Goal: Find contact information: Find contact information

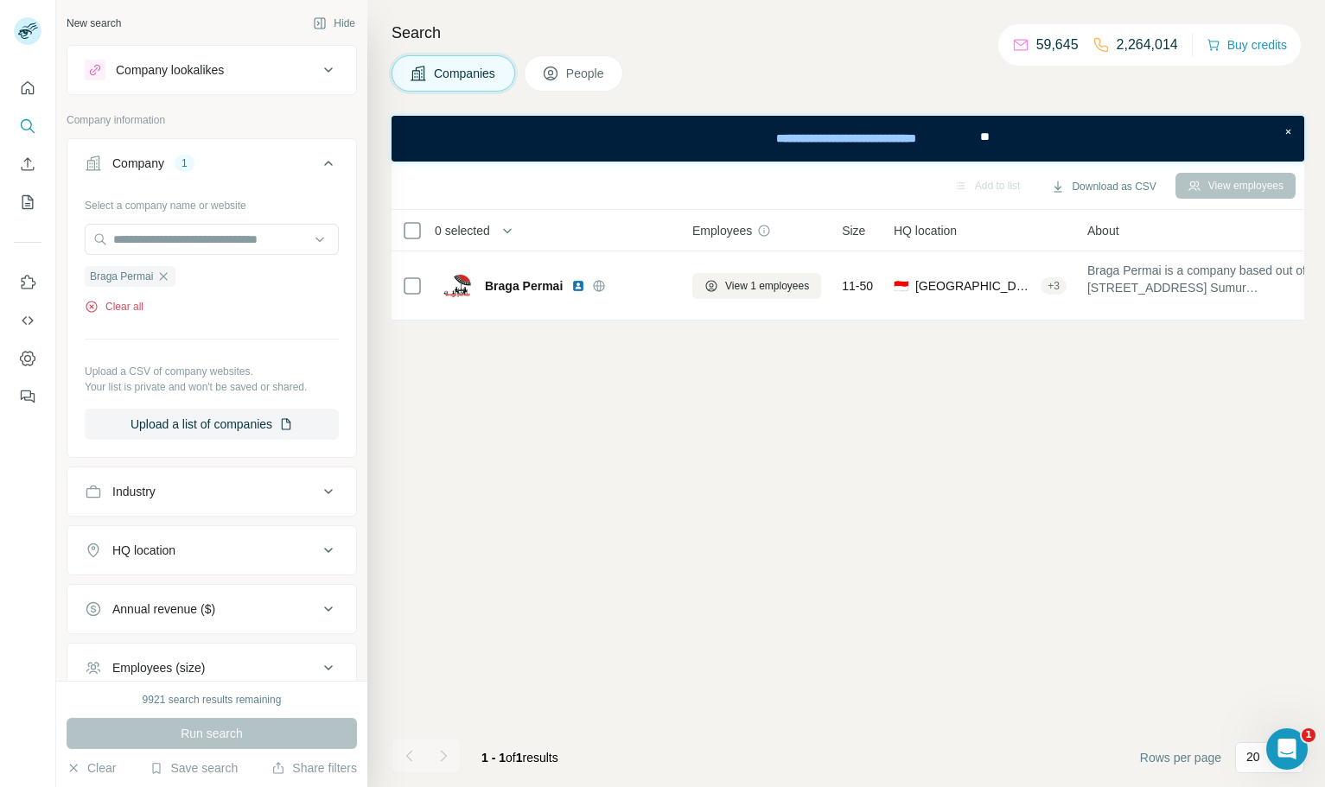
click at [130, 310] on button "Clear all" at bounding box center [114, 307] width 59 height 16
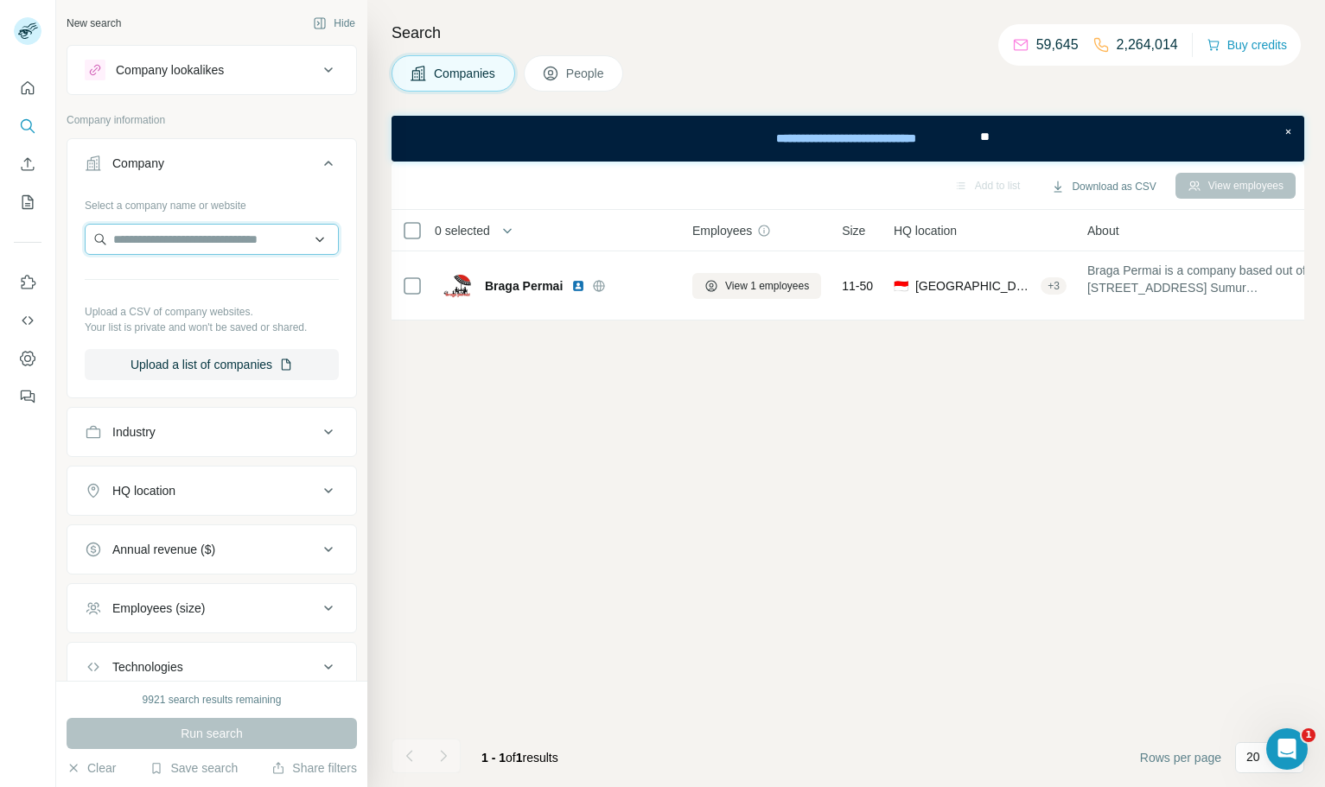
click at [239, 241] on input "text" at bounding box center [212, 239] width 254 height 31
paste input "*********"
type input "*********"
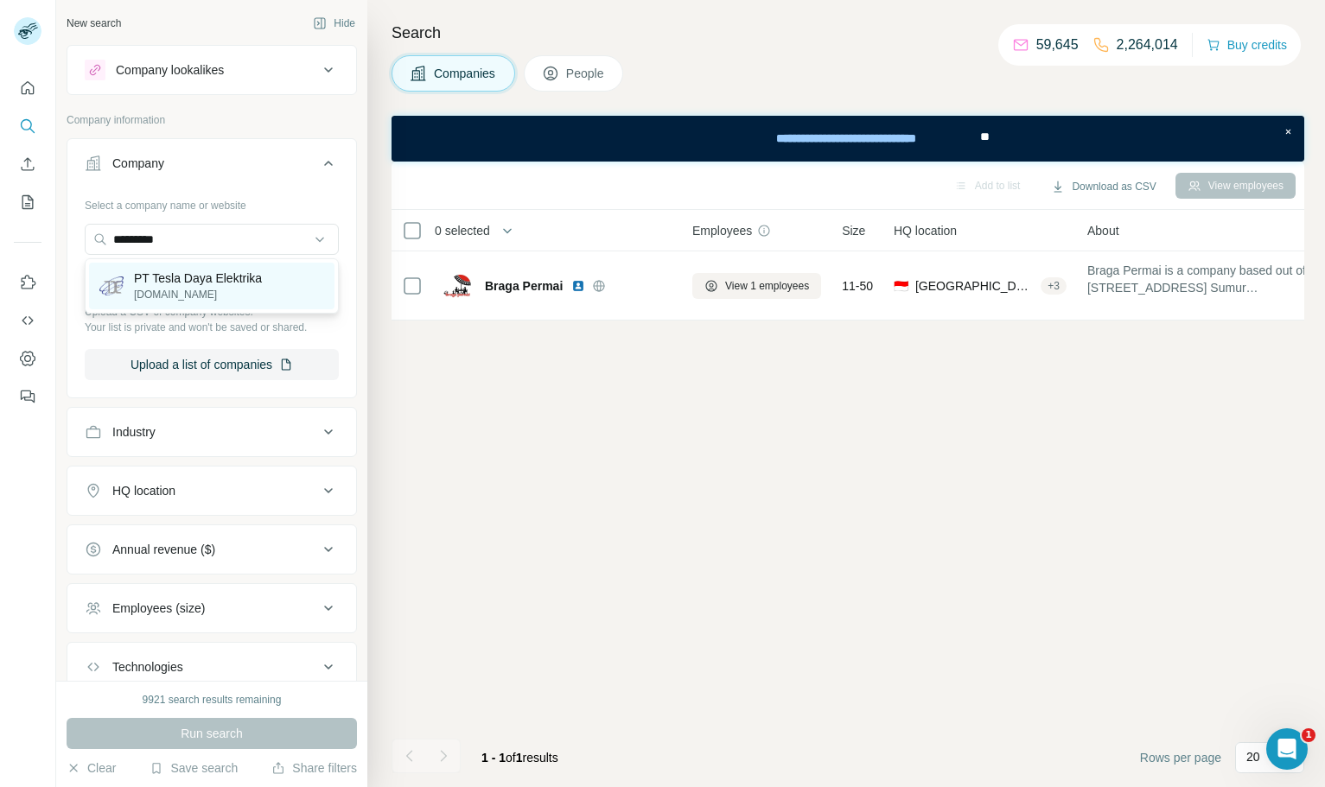
click at [236, 265] on div "PT Tesla Daya Elektrika [DOMAIN_NAME]" at bounding box center [211, 286] width 245 height 47
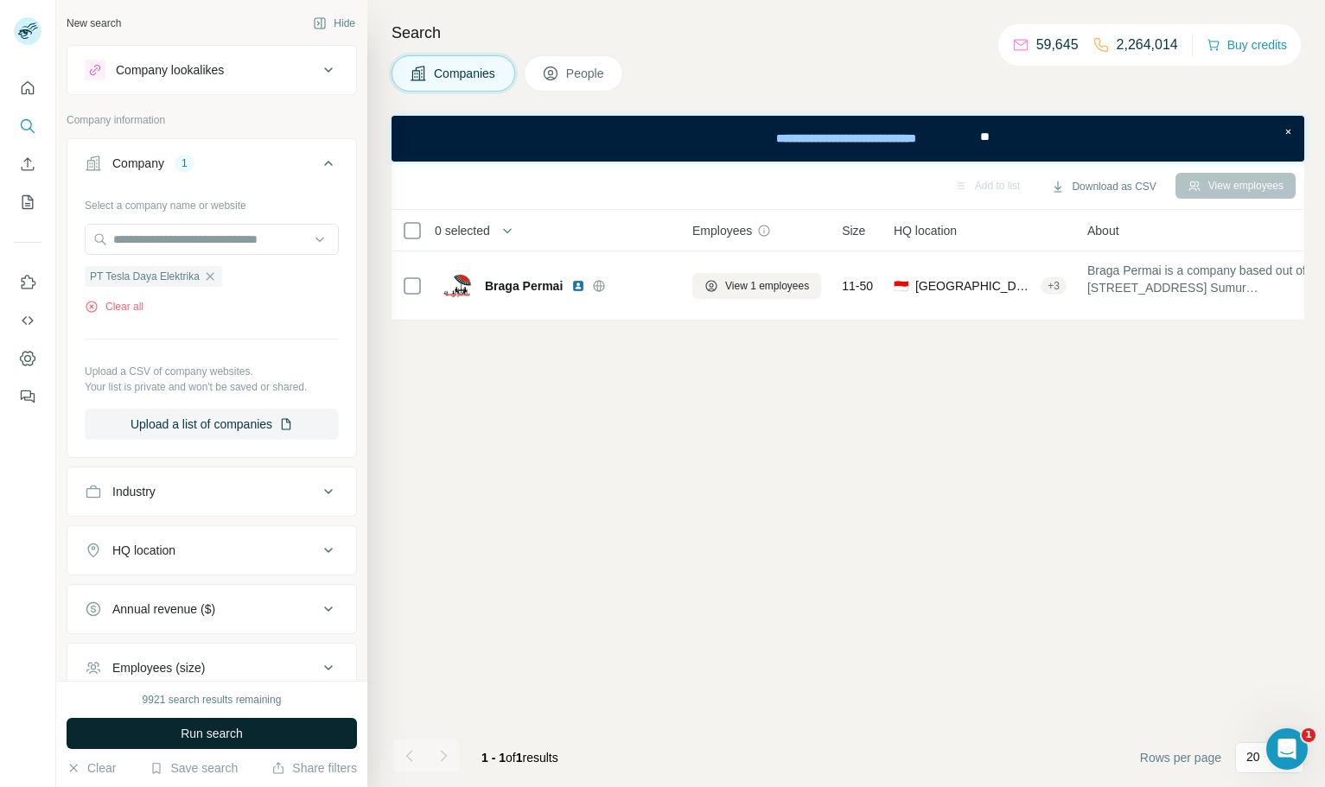
click at [255, 736] on button "Run search" at bounding box center [212, 733] width 290 height 31
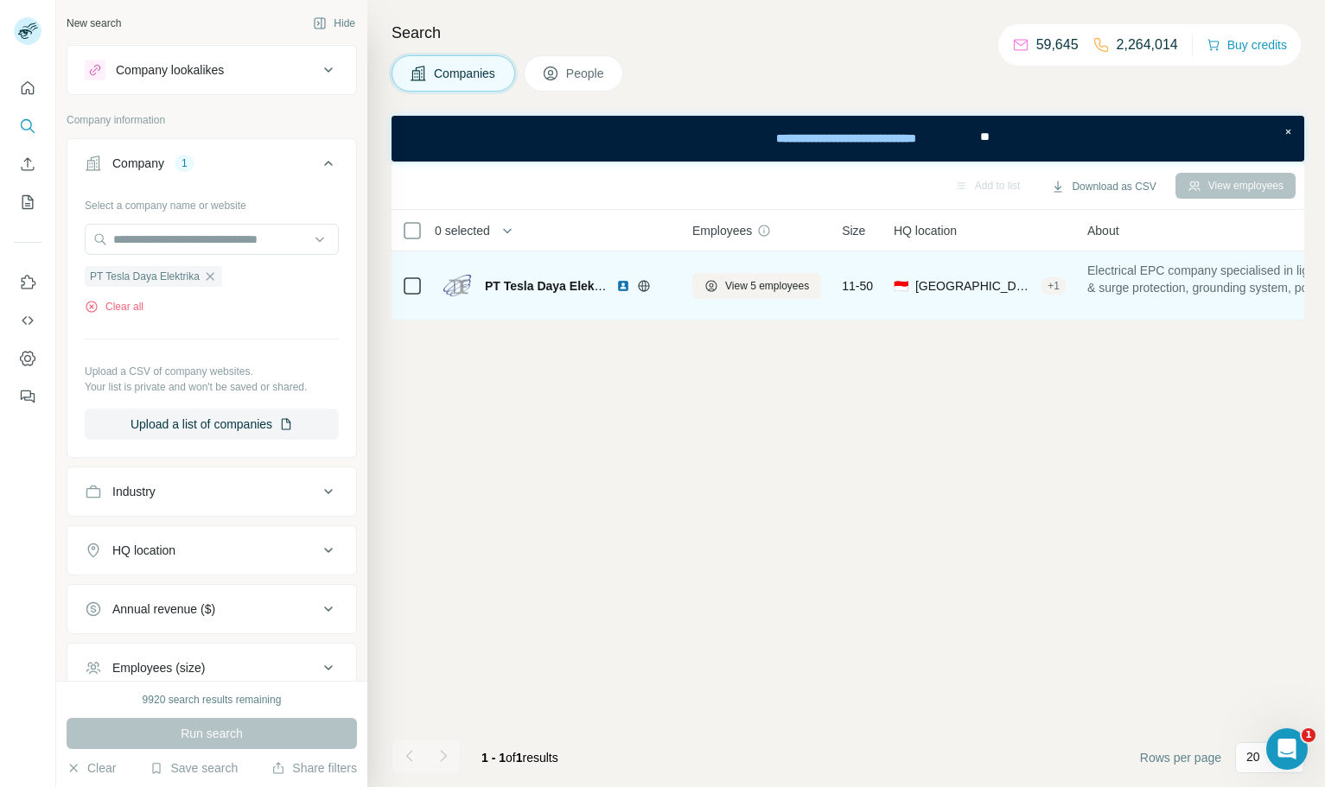
click at [624, 288] on img at bounding box center [623, 286] width 14 height 14
click at [640, 285] on icon at bounding box center [643, 285] width 11 height 1
click at [734, 284] on span "View 5 employees" at bounding box center [767, 286] width 84 height 16
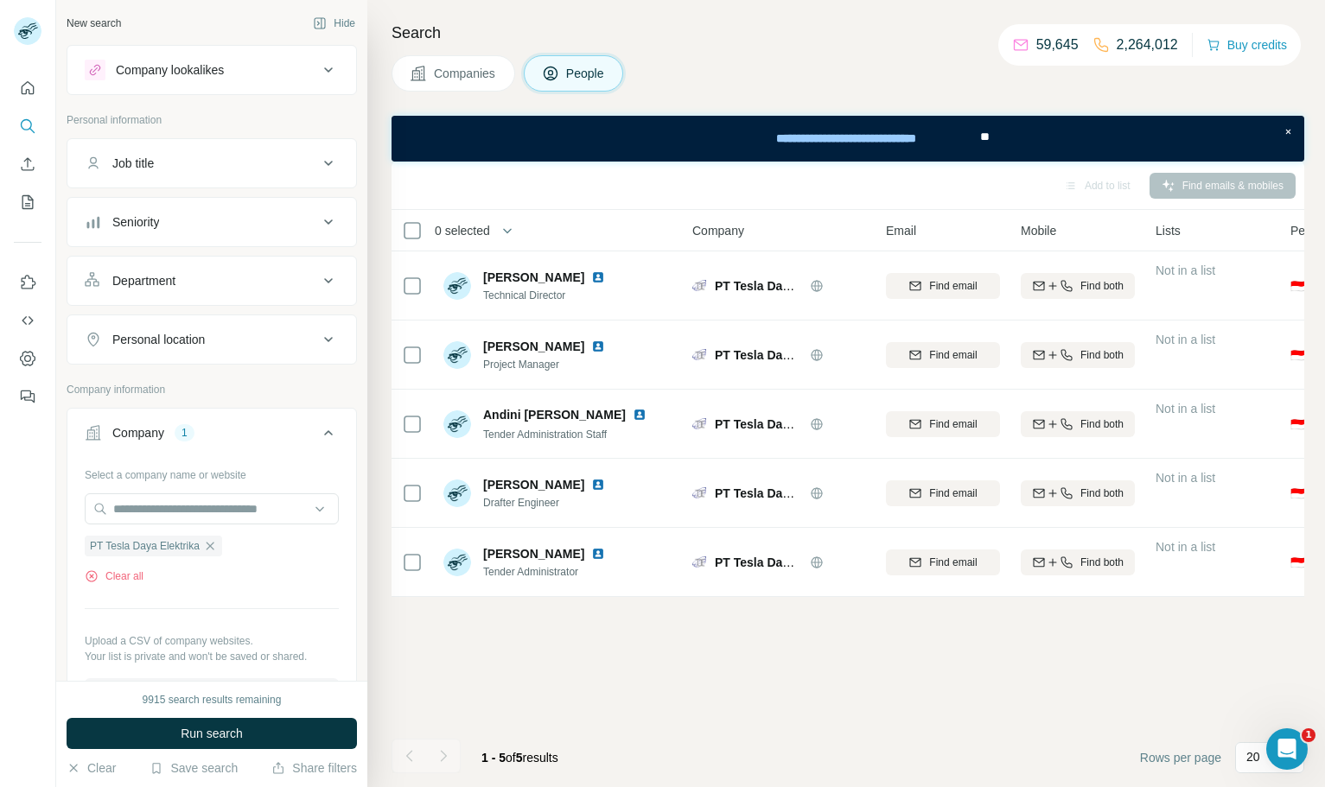
click at [479, 68] on span "Companies" at bounding box center [465, 73] width 63 height 17
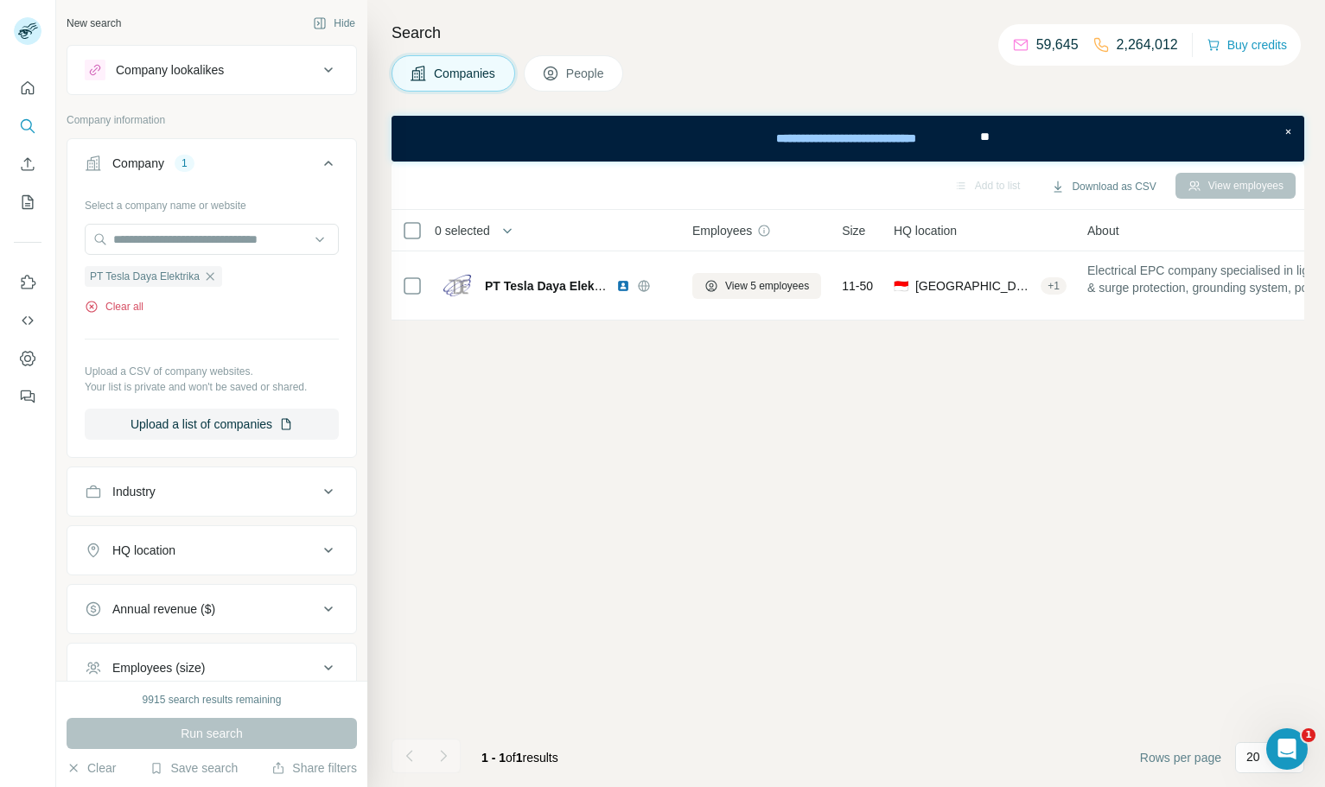
click at [137, 305] on button "Clear all" at bounding box center [114, 307] width 59 height 16
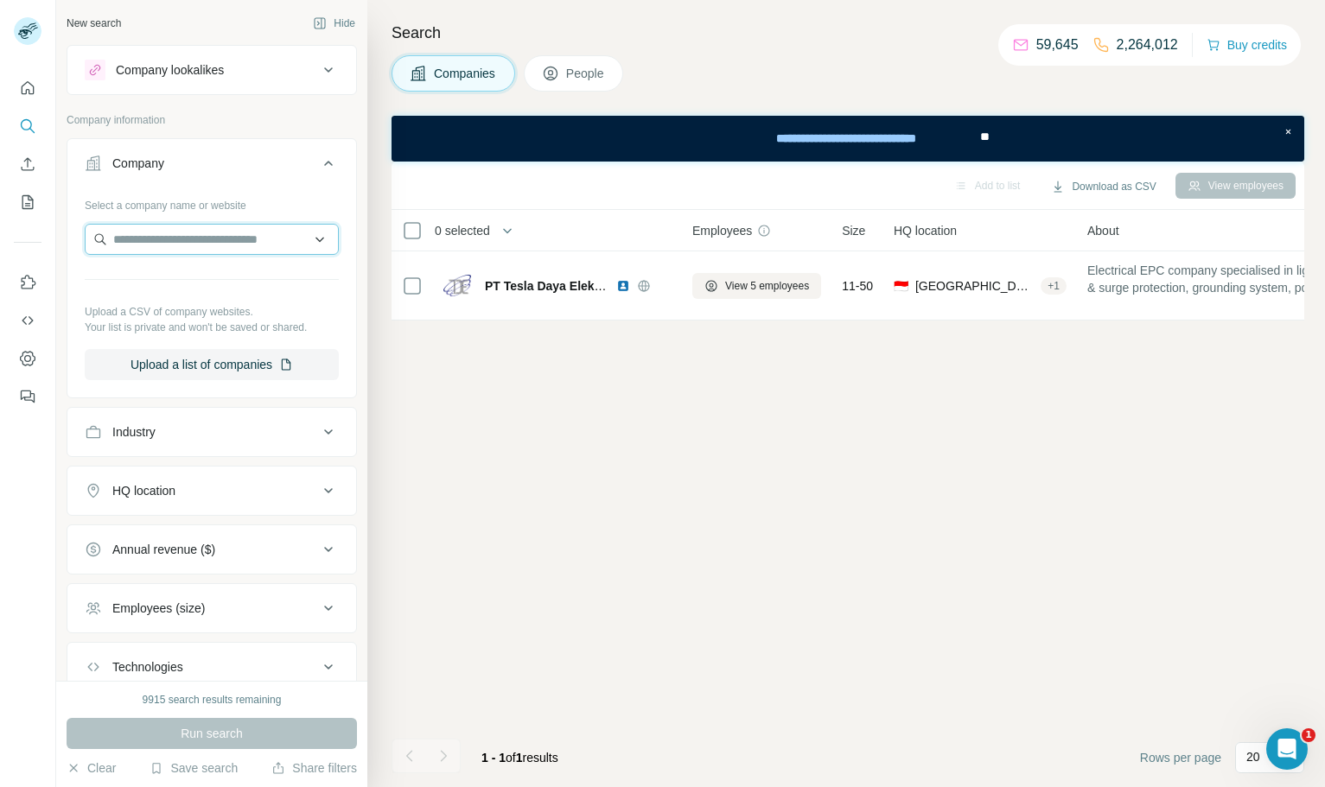
click at [231, 232] on input "text" at bounding box center [212, 239] width 254 height 31
type input "**********"
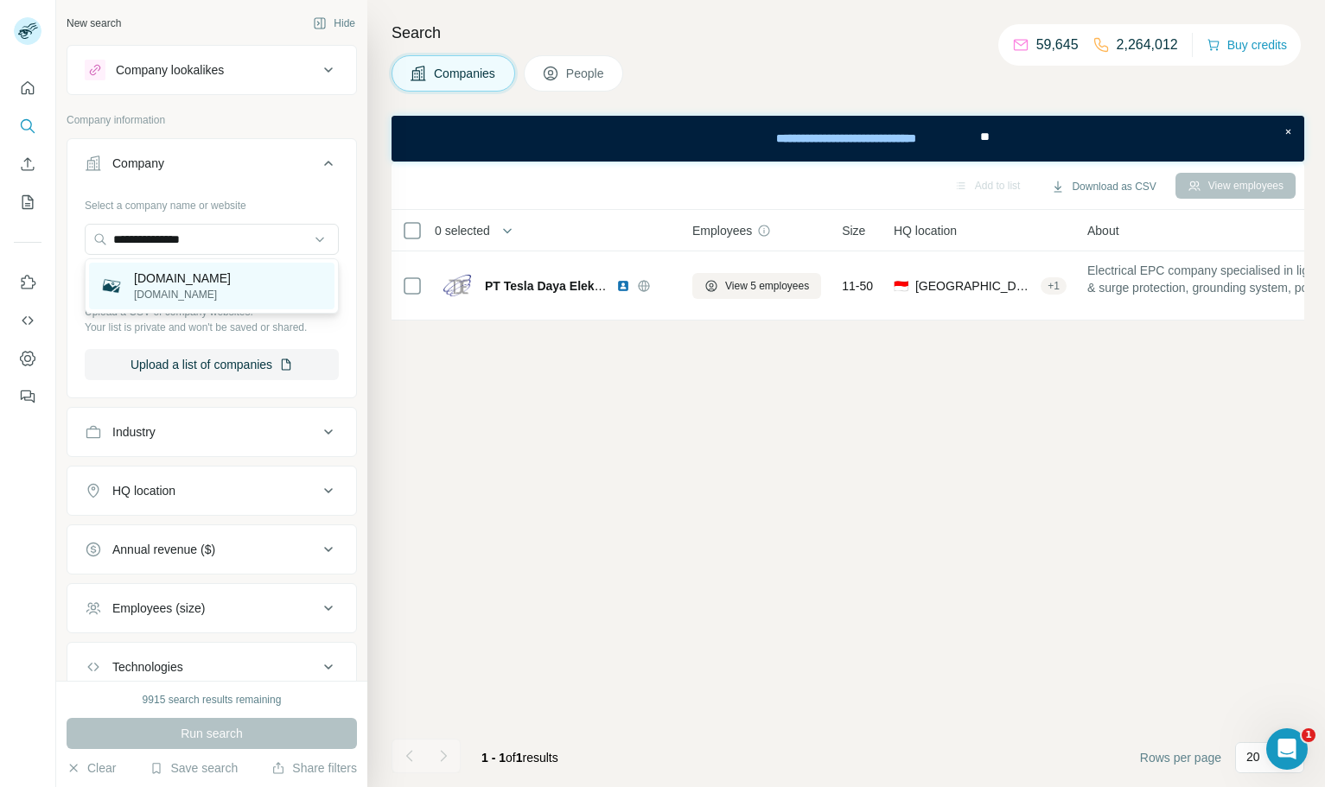
click at [233, 277] on div "[DOMAIN_NAME] [DOMAIN_NAME]" at bounding box center [211, 286] width 245 height 47
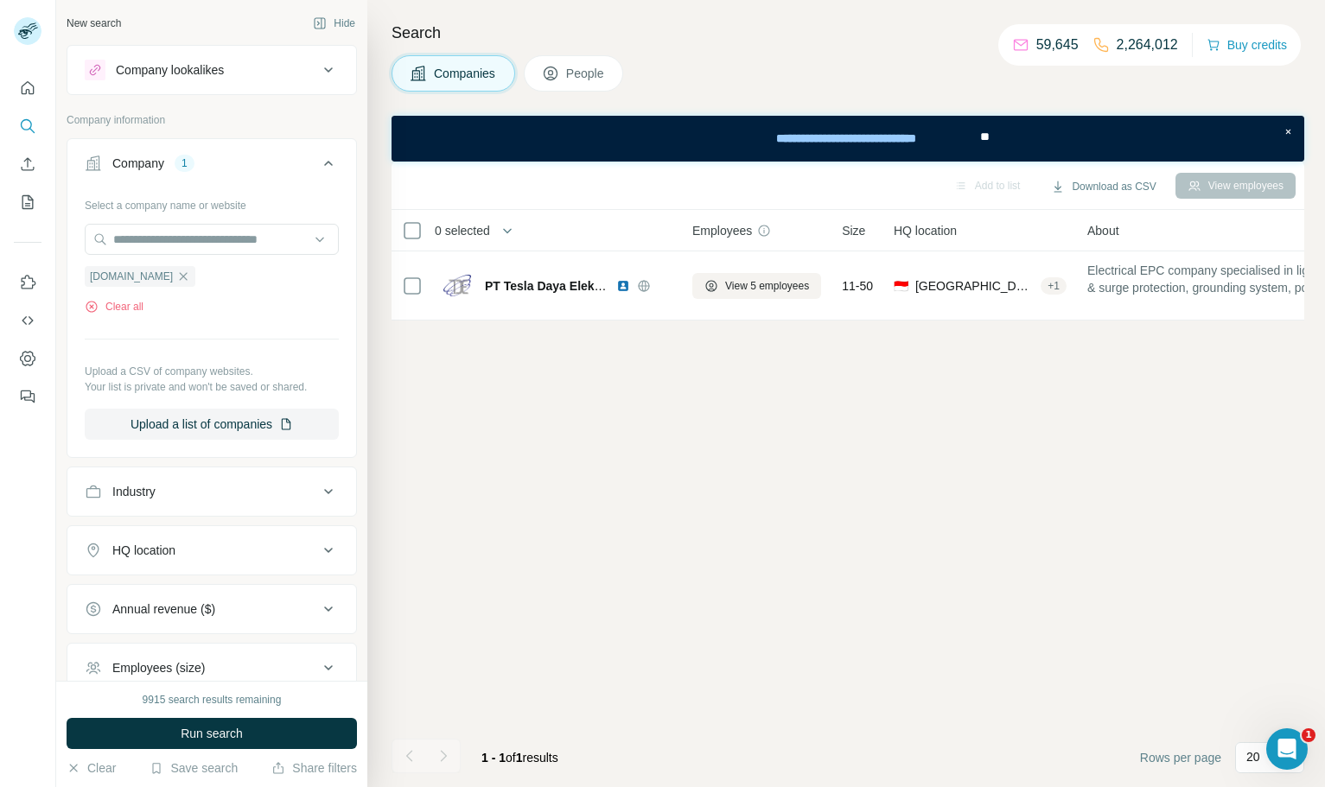
click at [205, 731] on span "Run search" at bounding box center [212, 733] width 62 height 17
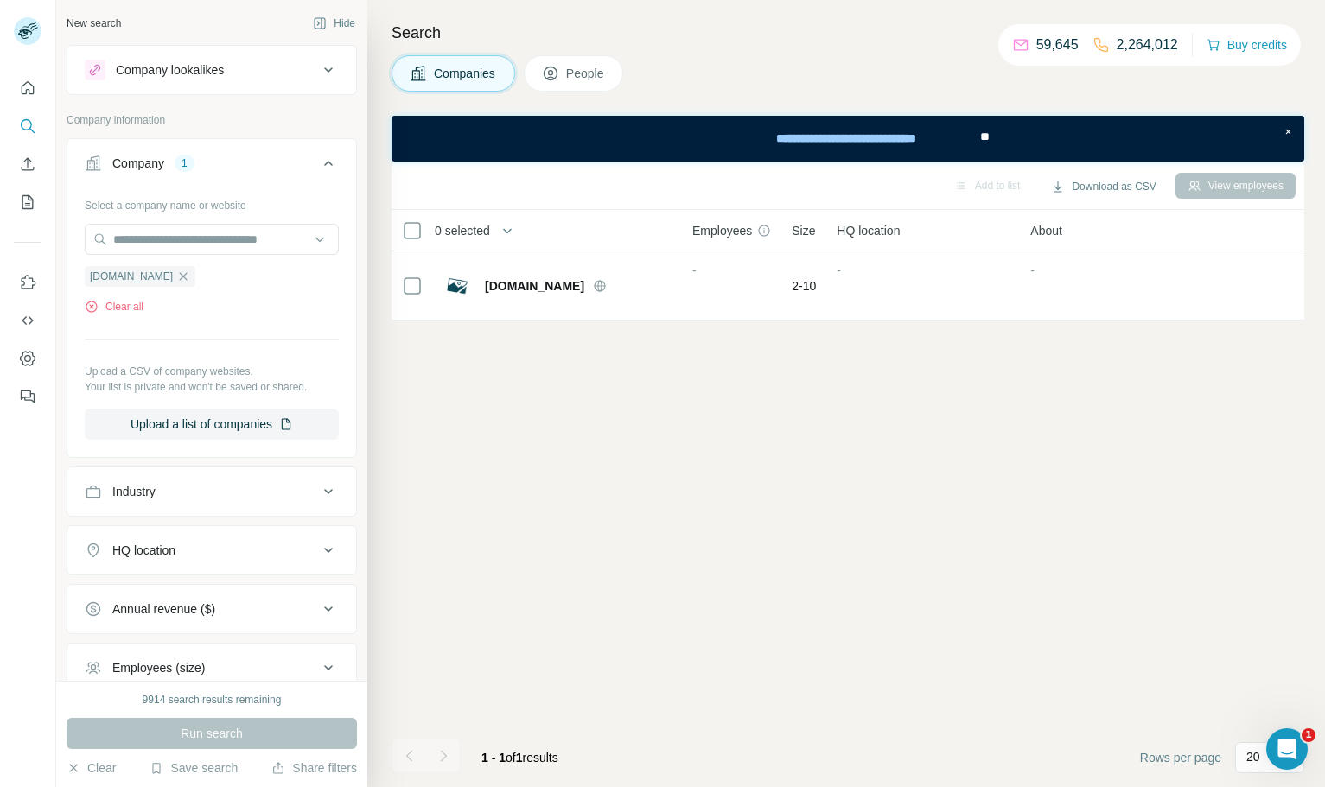
click at [197, 255] on div at bounding box center [212, 241] width 254 height 35
click at [201, 248] on input "text" at bounding box center [212, 239] width 254 height 31
paste input "**********"
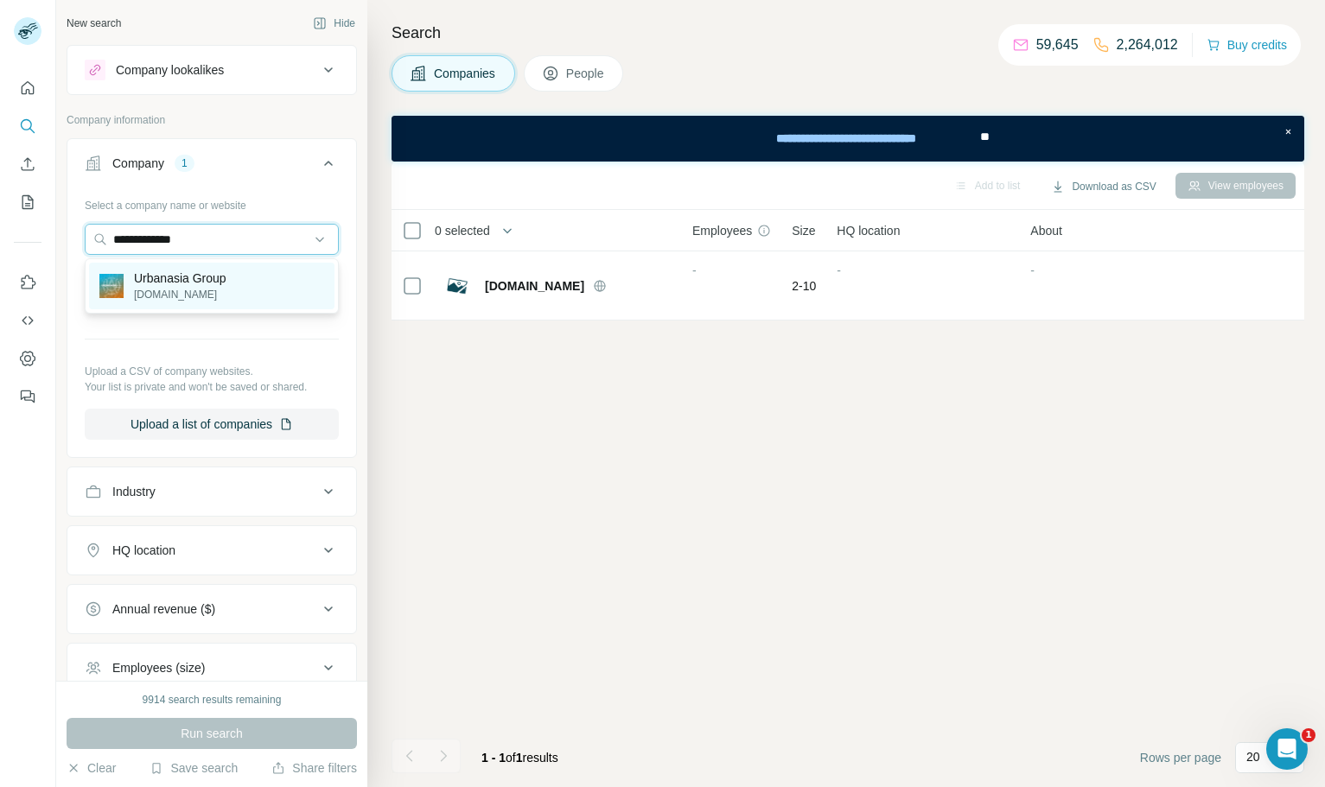
type input "**********"
click at [242, 283] on div "Urbanasia Group [DOMAIN_NAME]" at bounding box center [211, 286] width 245 height 47
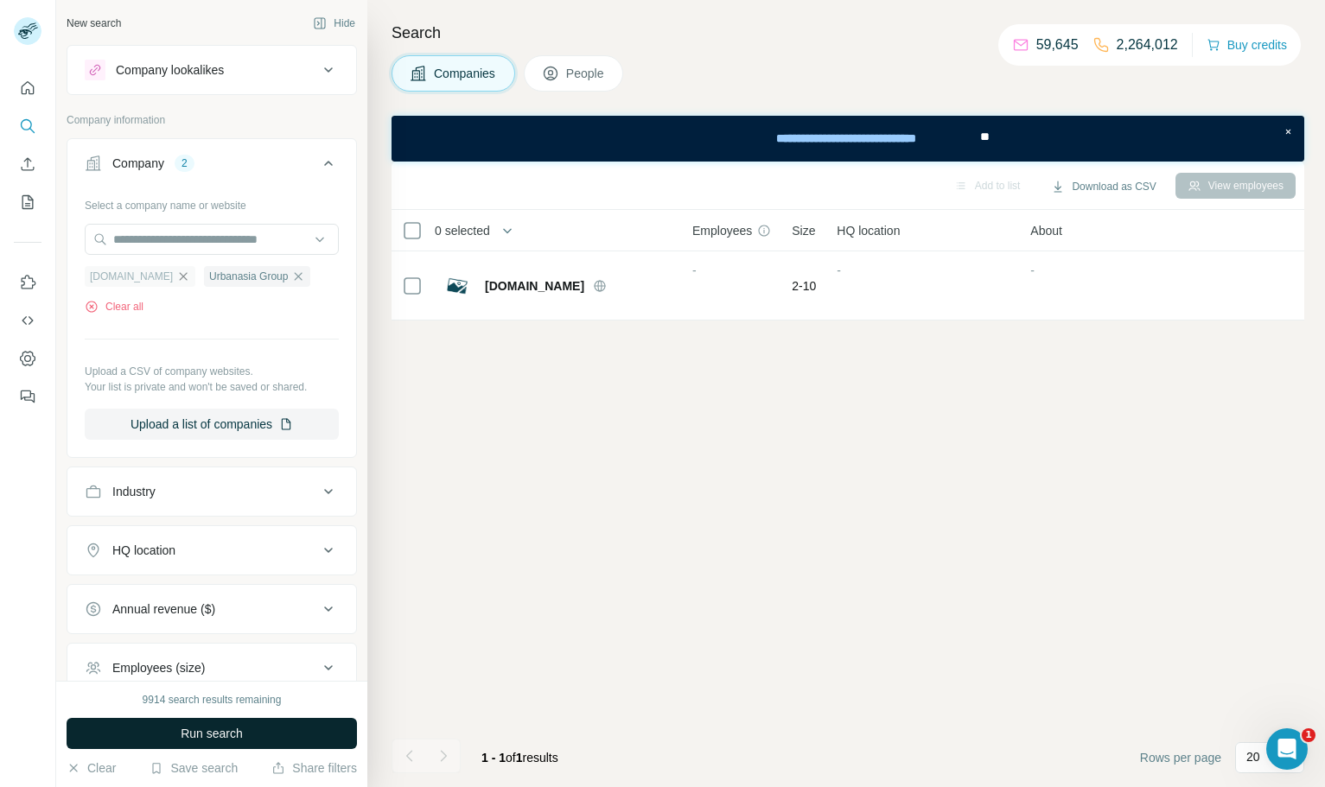
click at [274, 741] on button "Run search" at bounding box center [212, 733] width 290 height 31
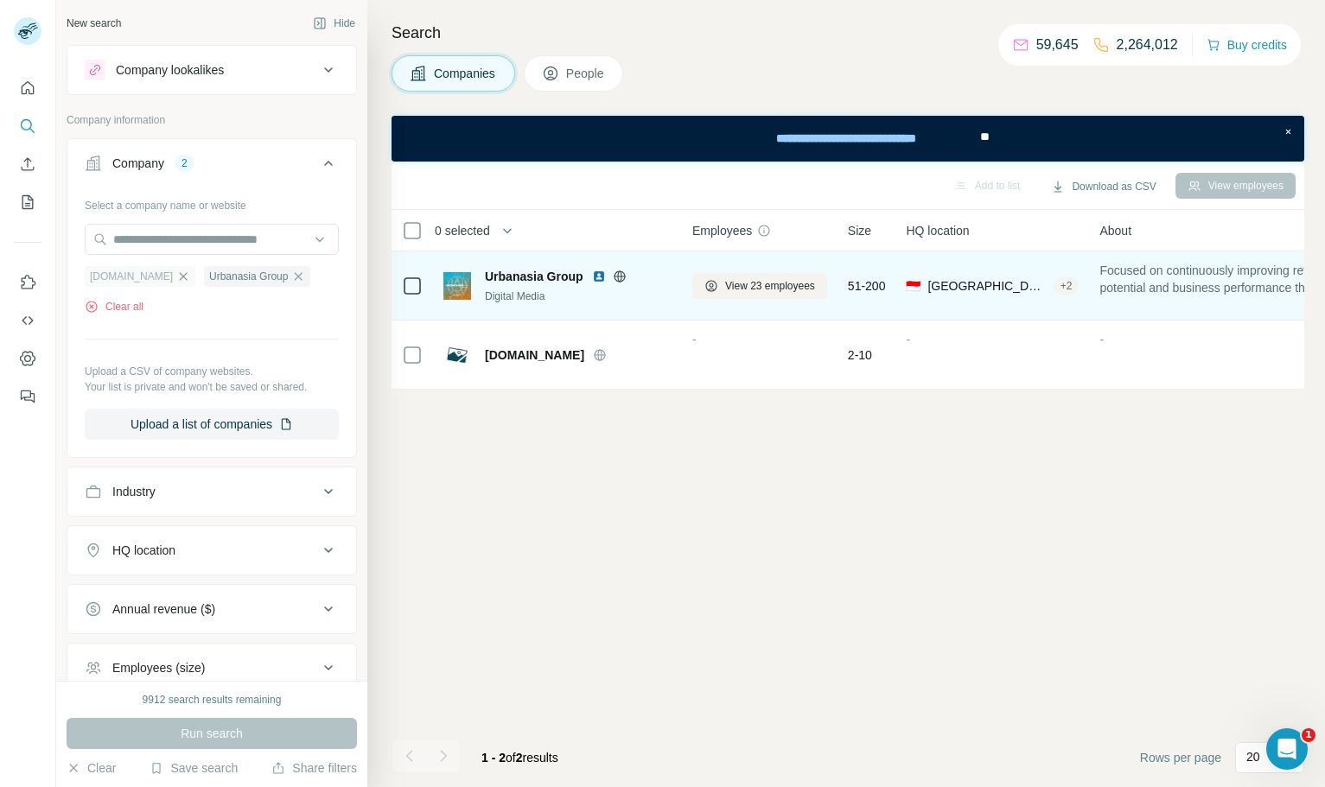
click at [598, 277] on img at bounding box center [599, 277] width 14 height 14
click at [621, 276] on icon at bounding box center [619, 275] width 4 height 11
click at [766, 278] on span "View 23 employees" at bounding box center [770, 286] width 90 height 16
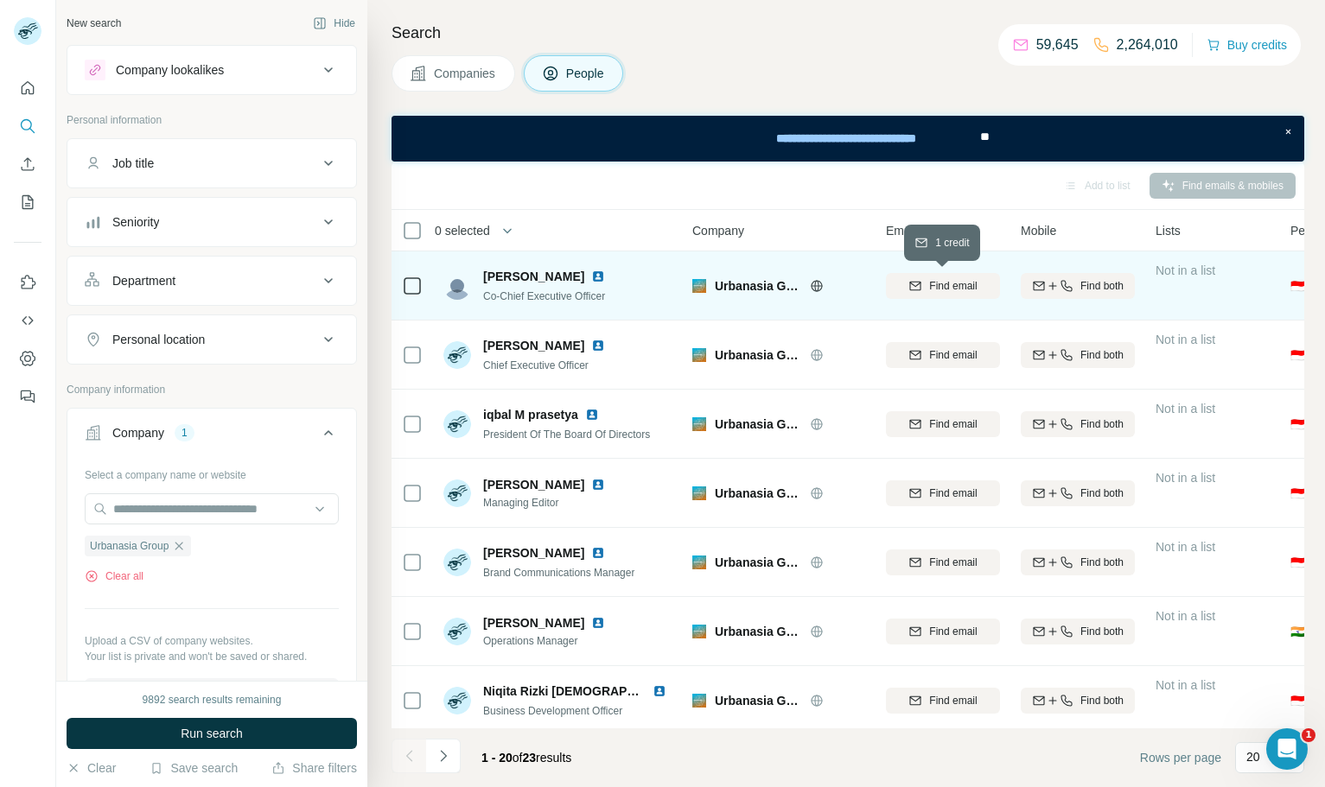
click at [965, 284] on span "Find email" at bounding box center [953, 286] width 48 height 16
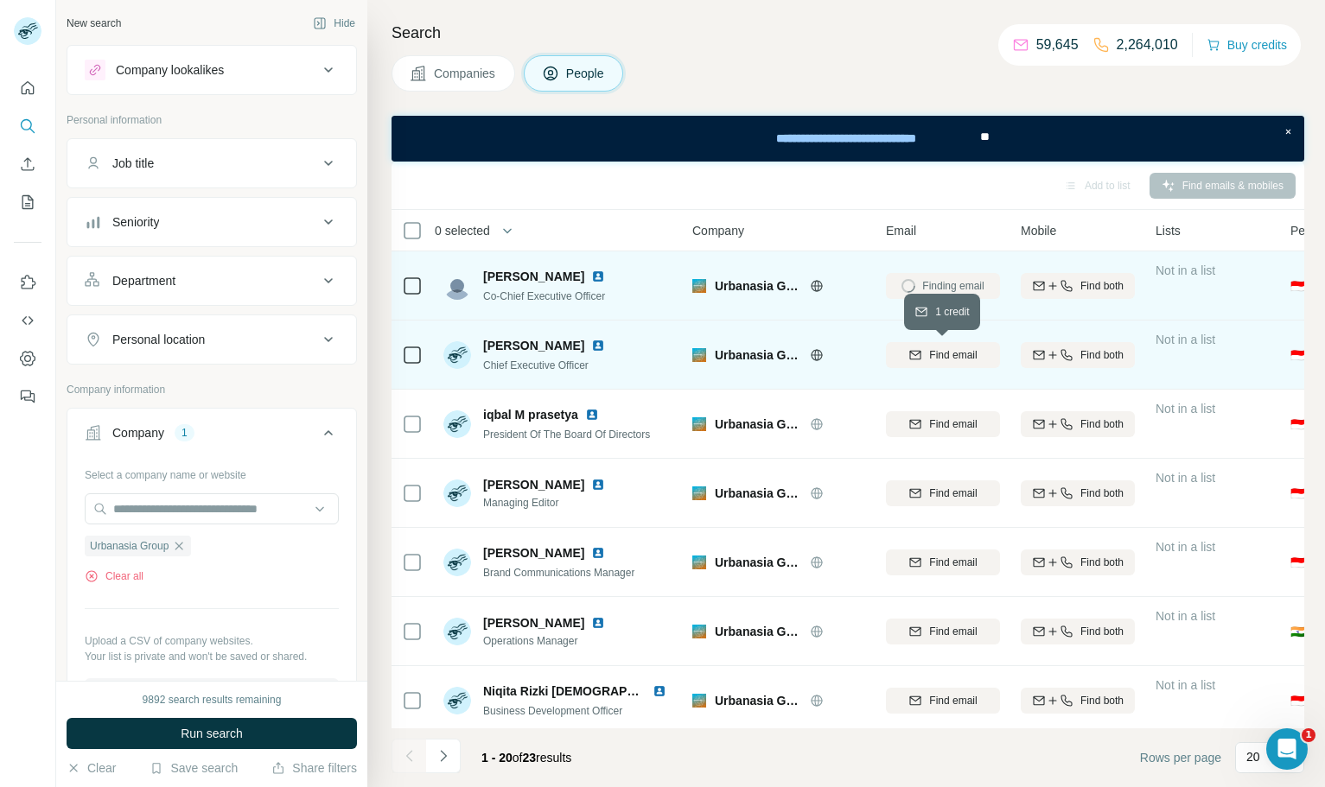
click at [966, 358] on span "Find email" at bounding box center [953, 355] width 48 height 16
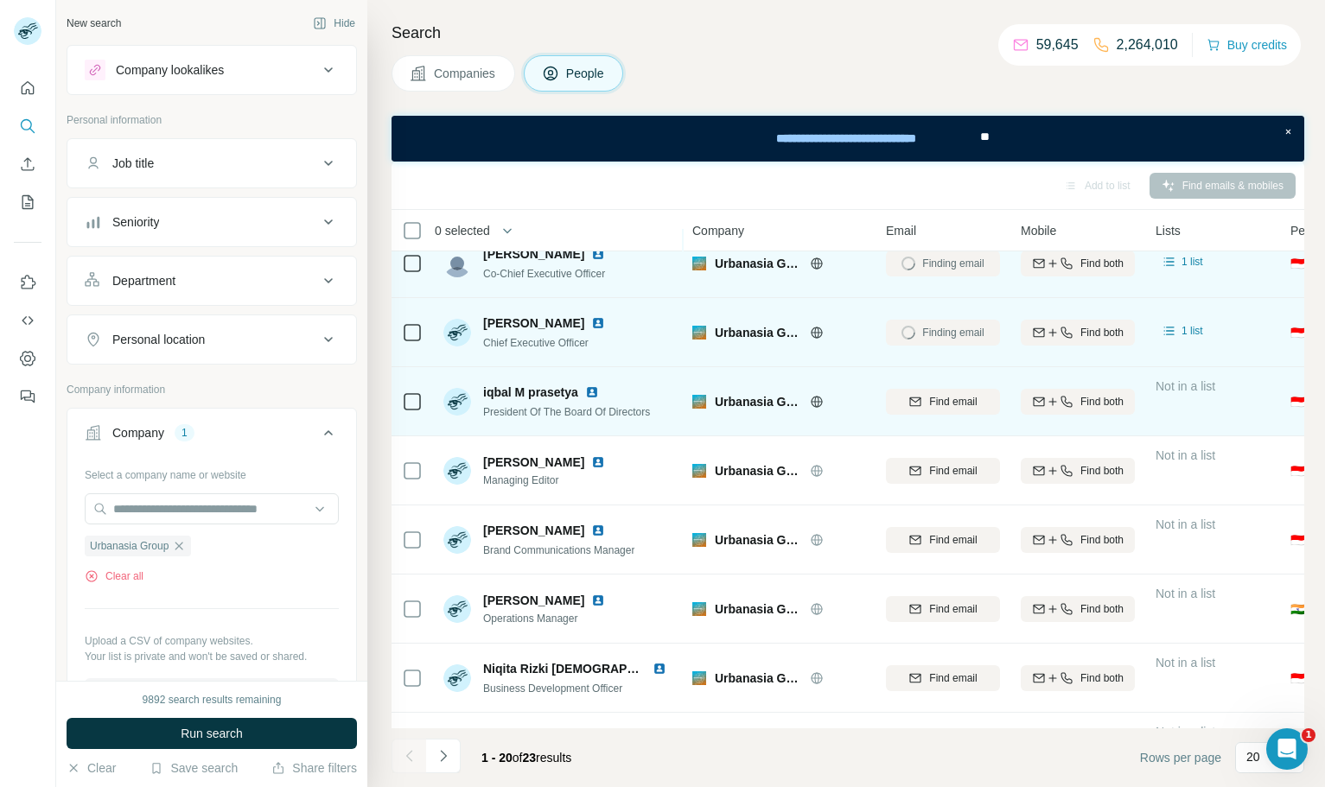
scroll to position [26, 0]
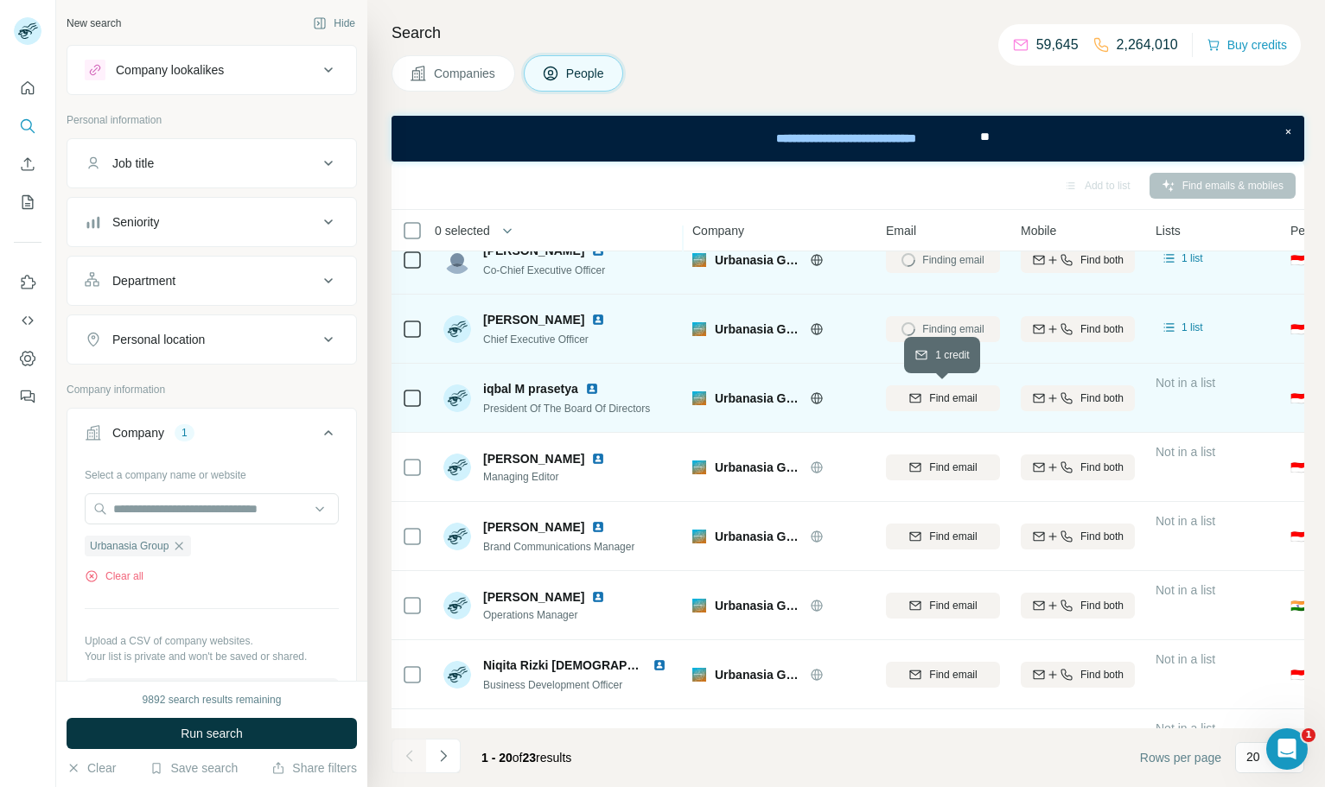
click at [957, 393] on span "Find email" at bounding box center [953, 399] width 48 height 16
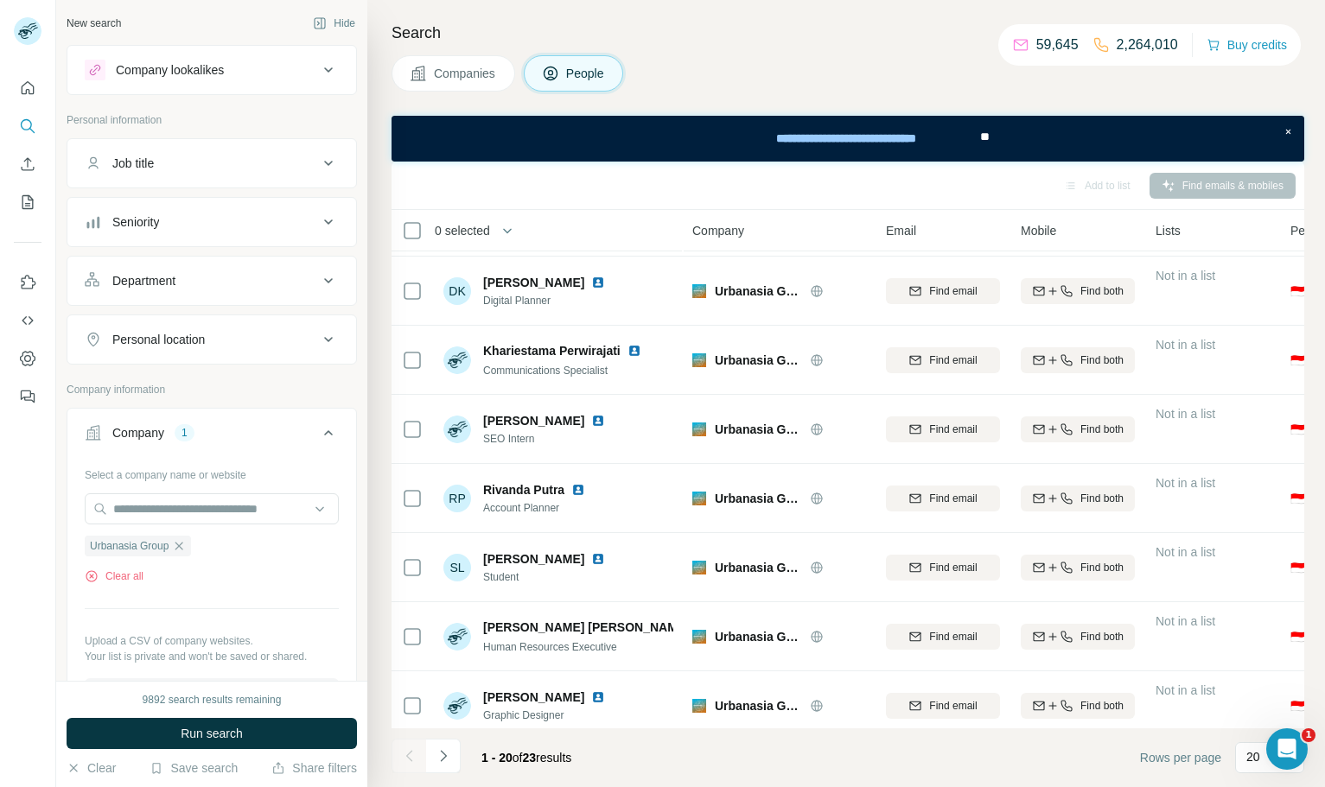
scroll to position [906, 0]
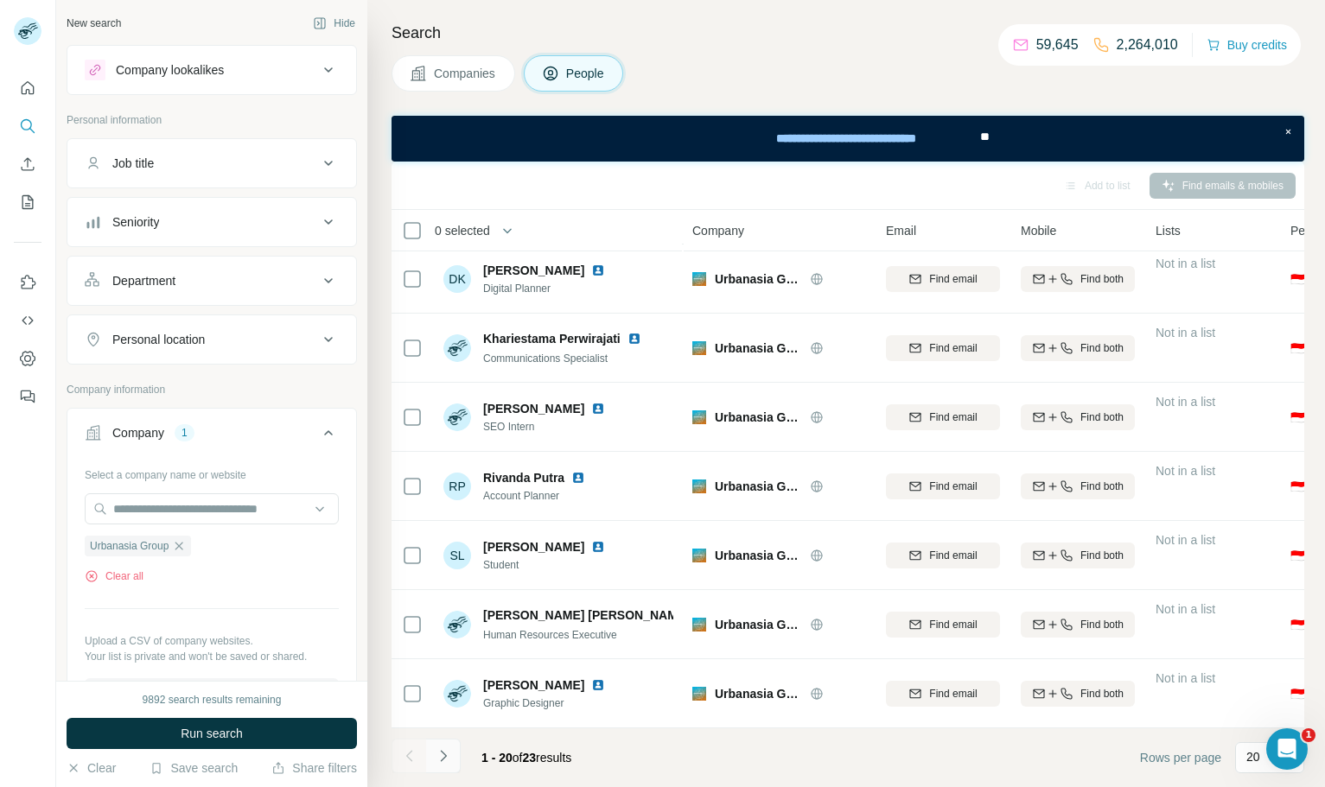
click at [441, 760] on icon "Navigate to next page" at bounding box center [443, 755] width 6 height 11
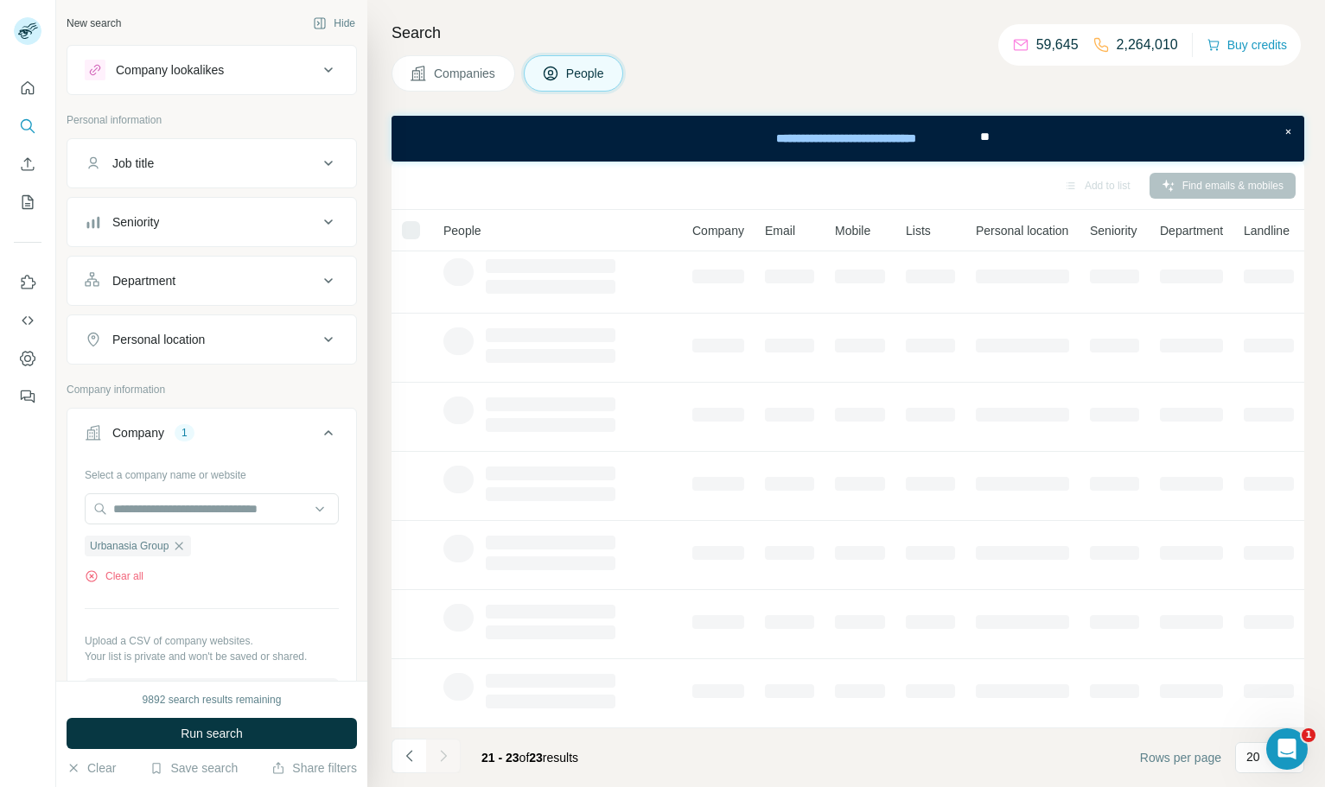
scroll to position [0, 0]
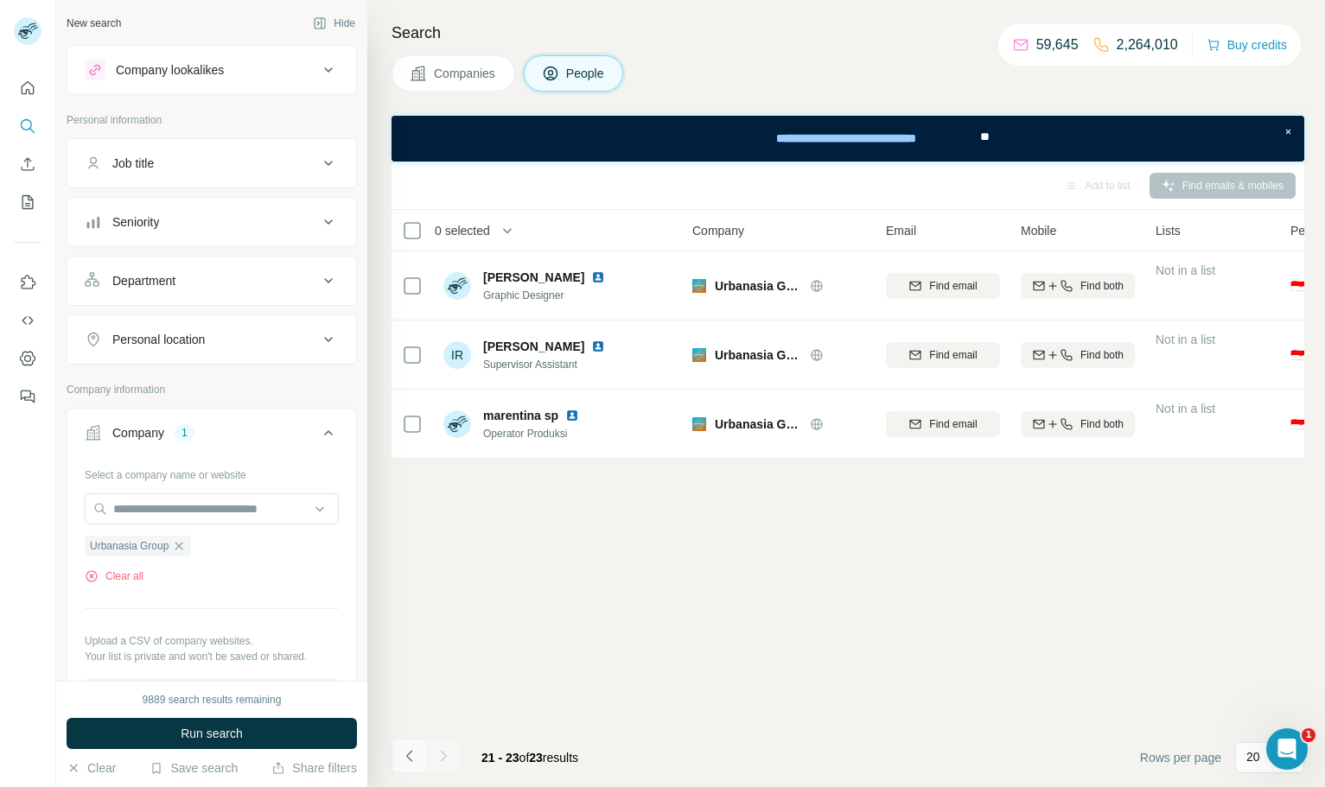
click at [417, 748] on button "Navigate to previous page" at bounding box center [408, 756] width 35 height 35
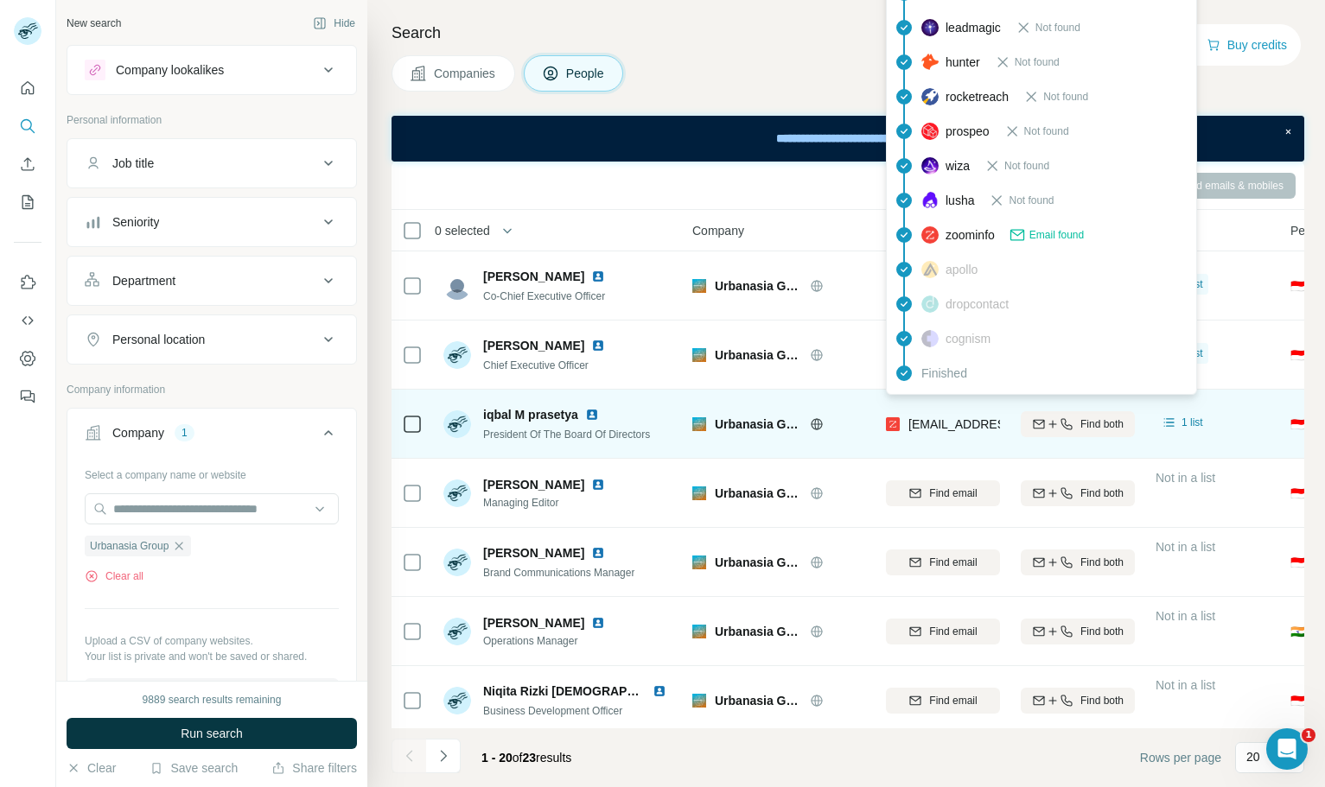
click at [962, 431] on div "[EMAIL_ADDRESS][DOMAIN_NAME]" at bounding box center [1010, 424] width 205 height 17
copy tr "[EMAIL_ADDRESS][DOMAIN_NAME]"
click at [962, 431] on div "[EMAIL_ADDRESS][DOMAIN_NAME]" at bounding box center [1010, 424] width 205 height 17
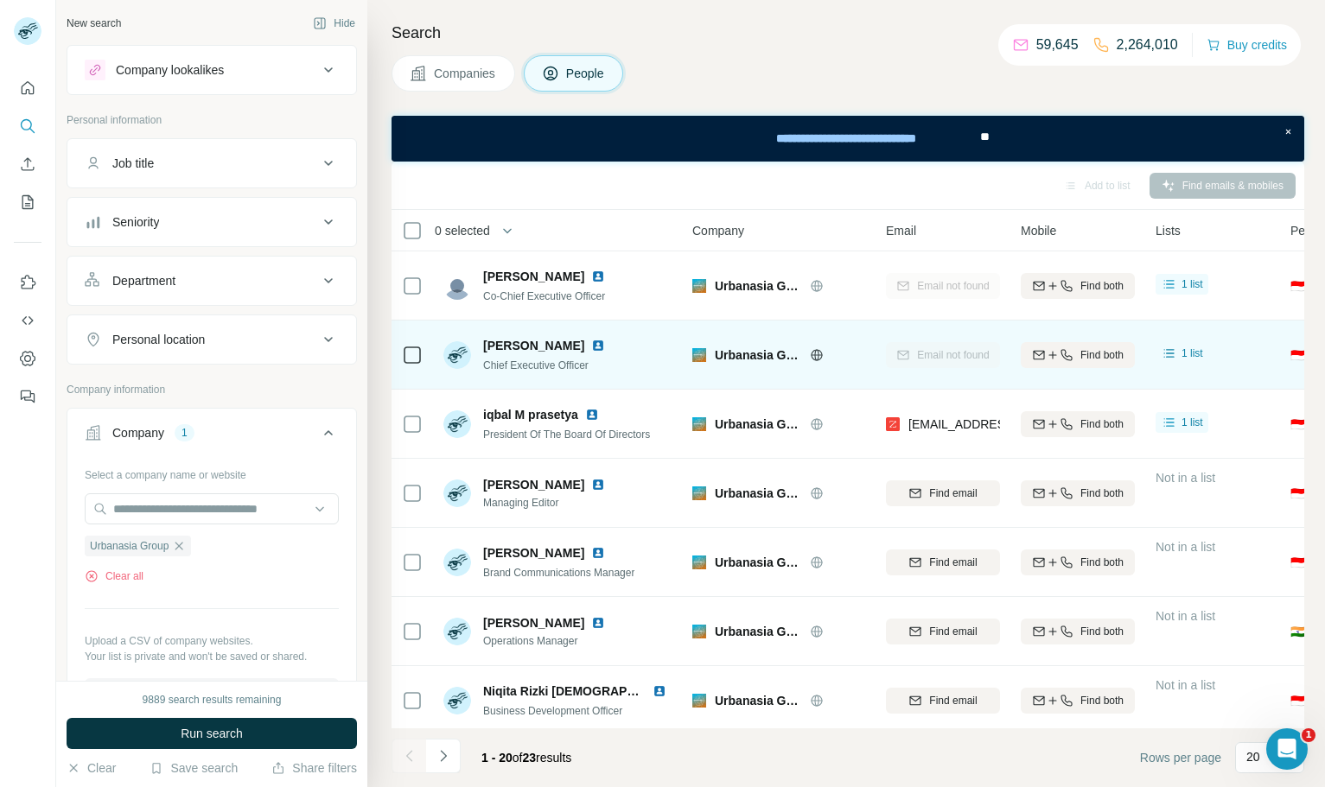
click at [591, 345] on img at bounding box center [598, 346] width 14 height 14
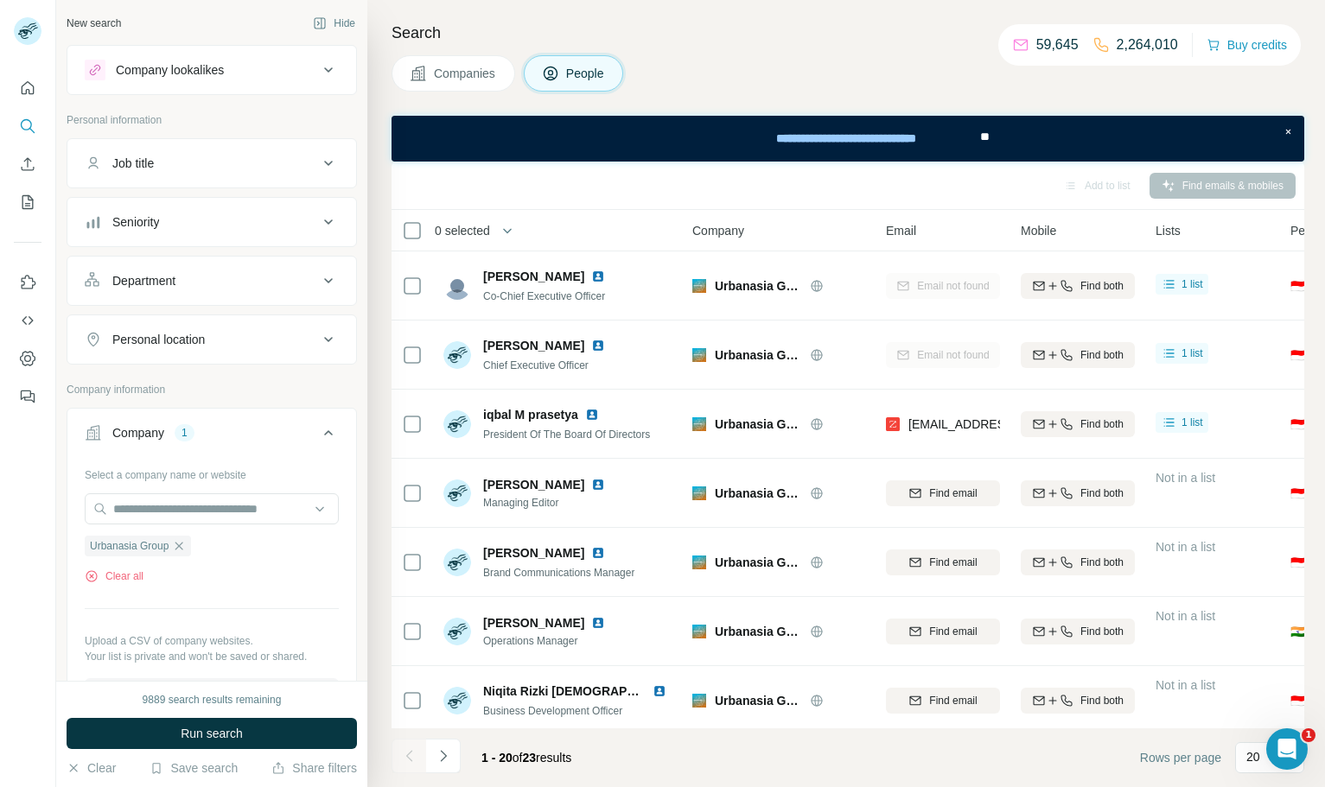
click at [405, 90] on button "Companies" at bounding box center [453, 73] width 124 height 36
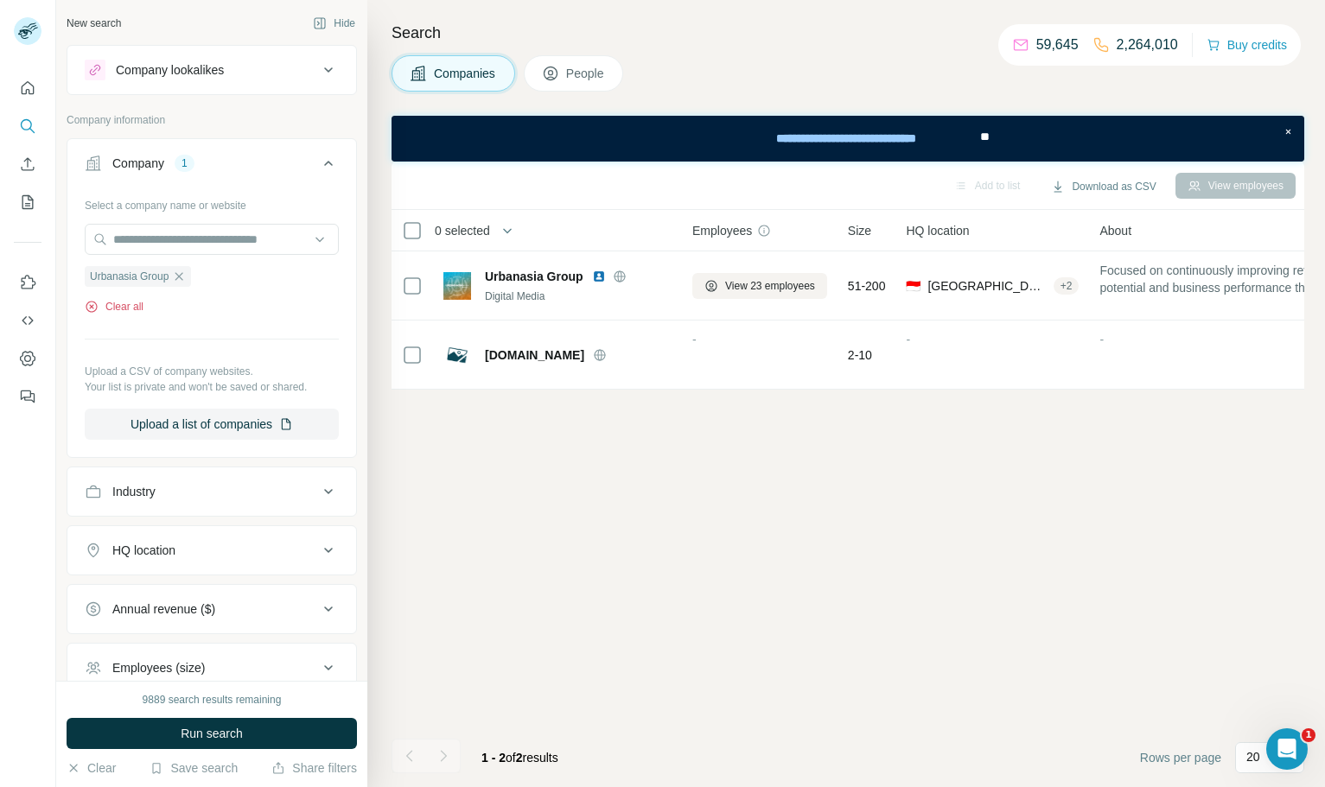
click at [140, 304] on button "Clear all" at bounding box center [114, 307] width 59 height 16
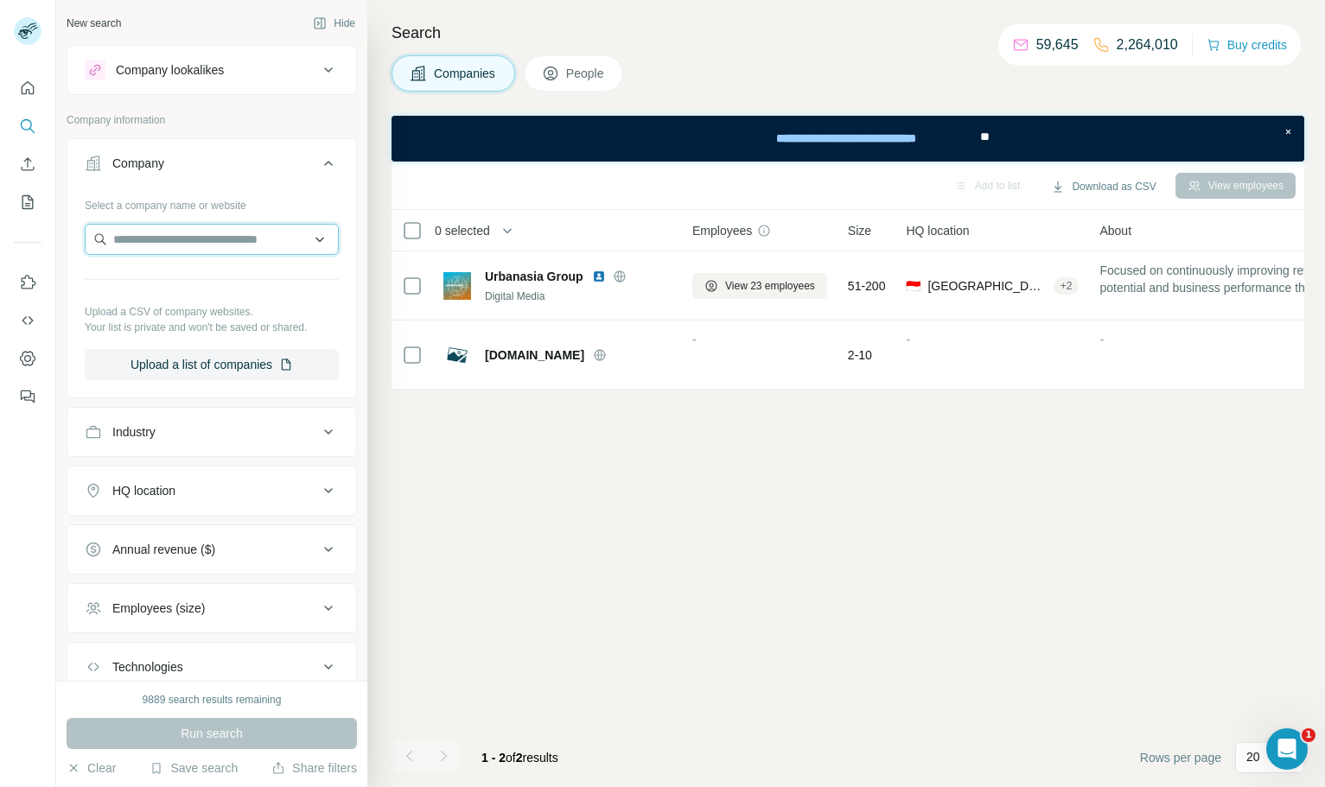
click at [186, 239] on input "text" at bounding box center [212, 239] width 254 height 31
paste input "**********"
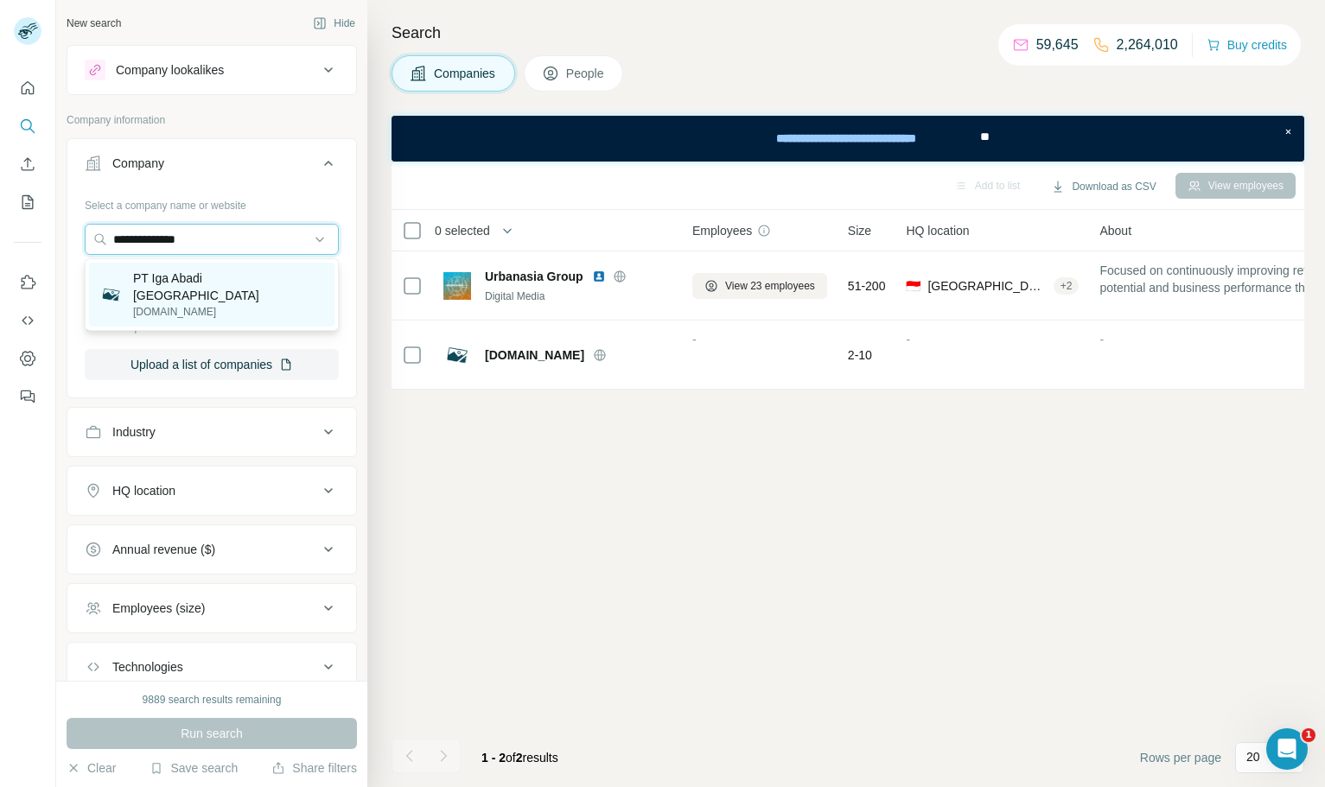
type input "**********"
click at [211, 304] on p "[DOMAIN_NAME]" at bounding box center [228, 312] width 191 height 16
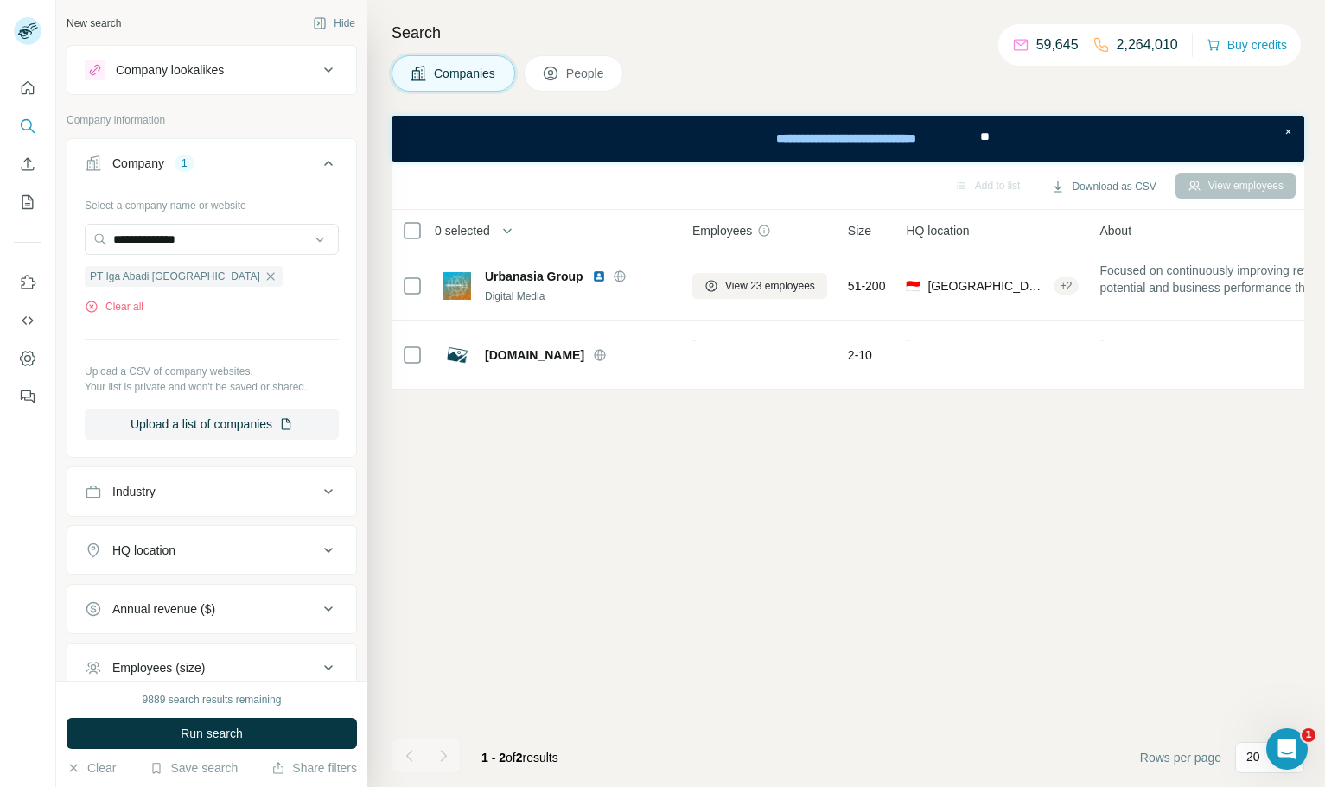
click at [258, 724] on button "Run search" at bounding box center [212, 733] width 290 height 31
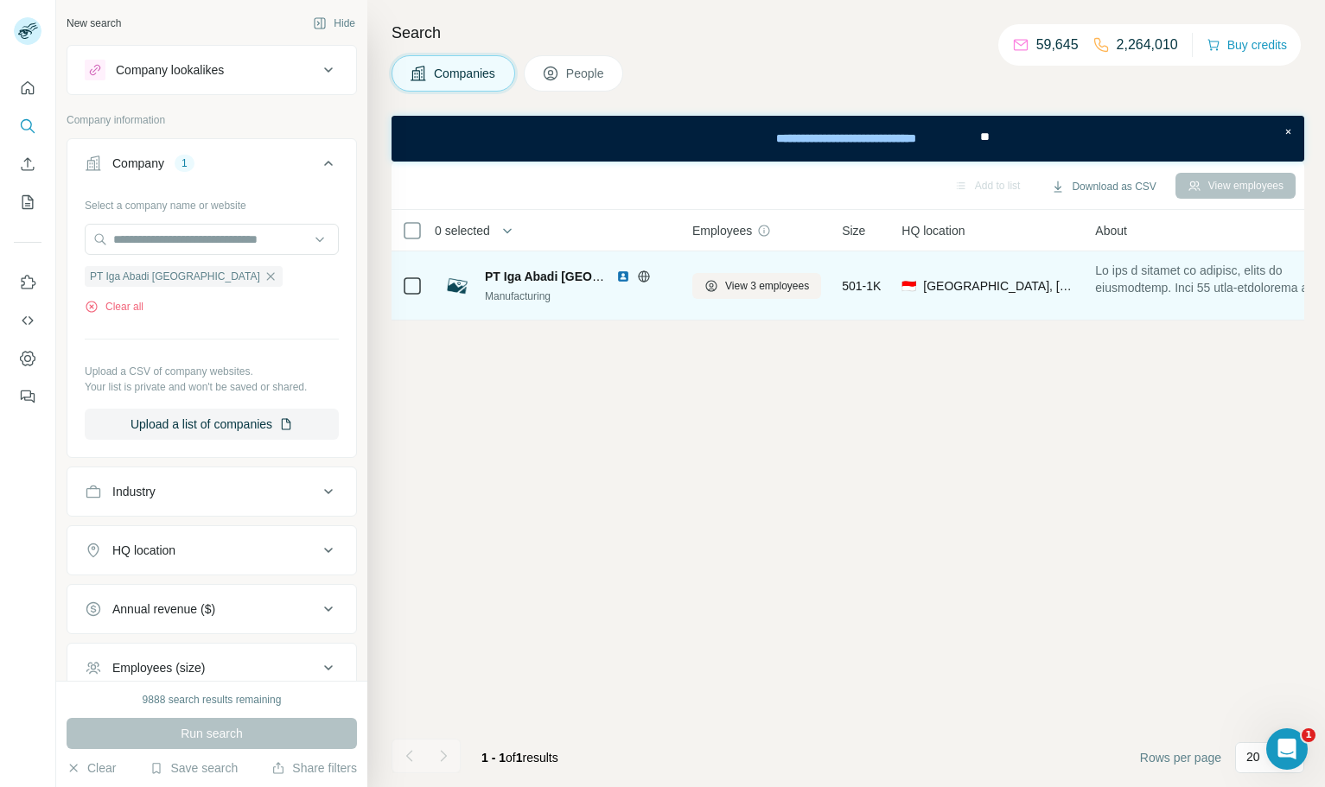
click at [622, 277] on img at bounding box center [623, 277] width 14 height 14
click at [640, 274] on icon at bounding box center [644, 277] width 14 height 14
click at [762, 292] on span "View 3 employees" at bounding box center [767, 286] width 84 height 16
